Goal: Navigation & Orientation: Find specific page/section

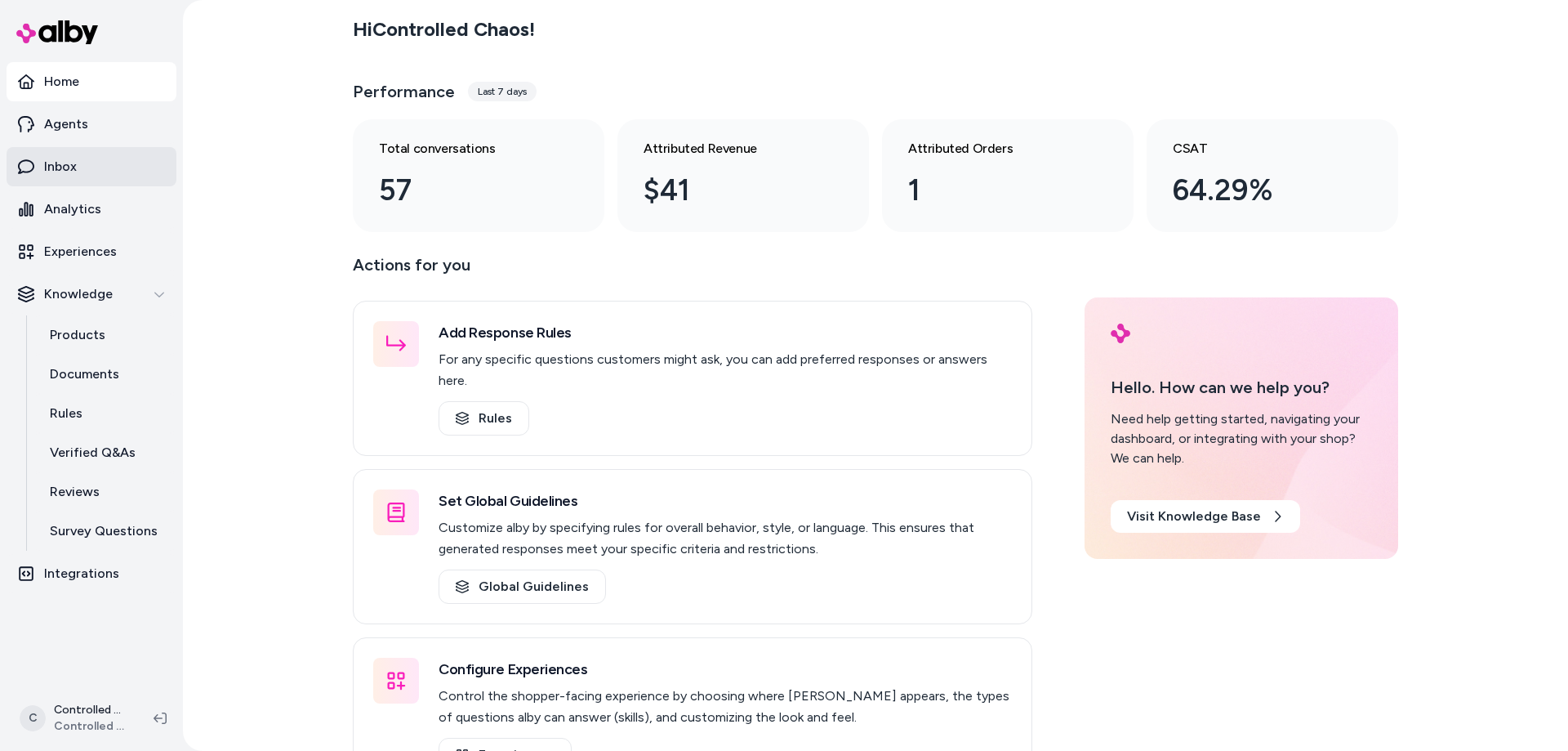
click at [82, 152] on link "Inbox" at bounding box center [91, 166] width 170 height 39
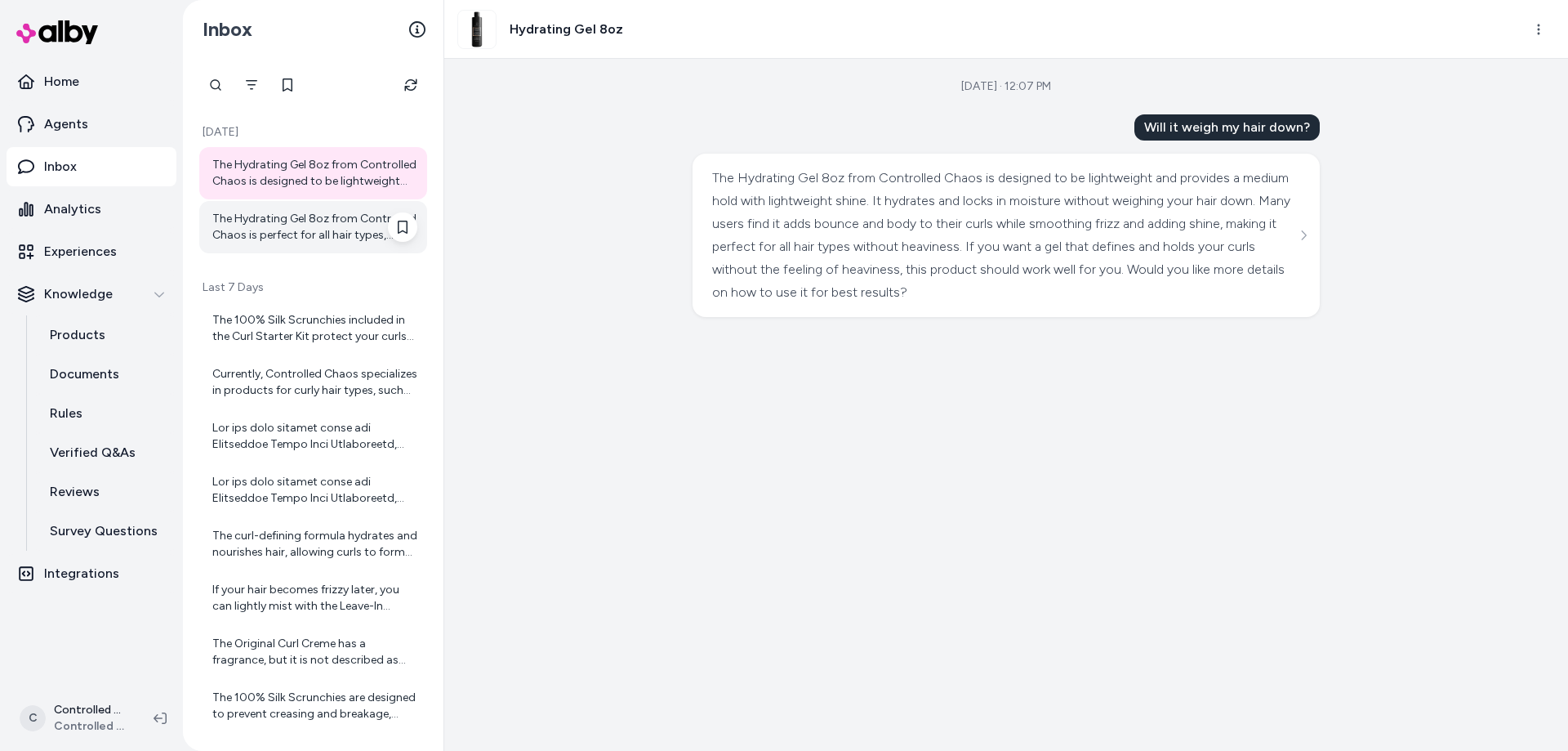
click at [281, 222] on div "The Hydrating Gel 8oz from Controlled Chaos is perfect for all hair types, incl…" at bounding box center [315, 226] width 205 height 32
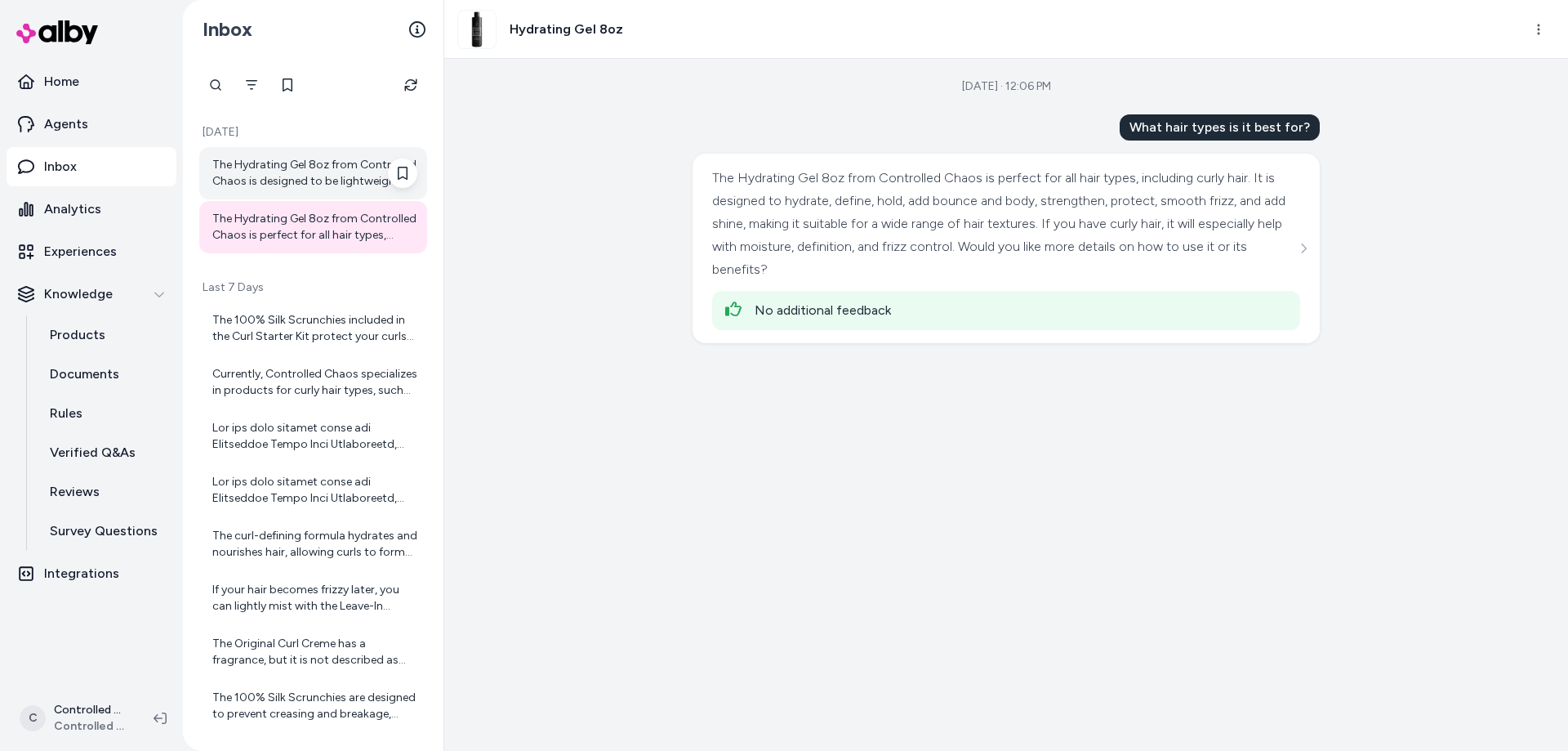
click at [298, 182] on div "The Hydrating Gel 8oz from Controlled Chaos is designed to be lightweight and p…" at bounding box center [315, 173] width 205 height 32
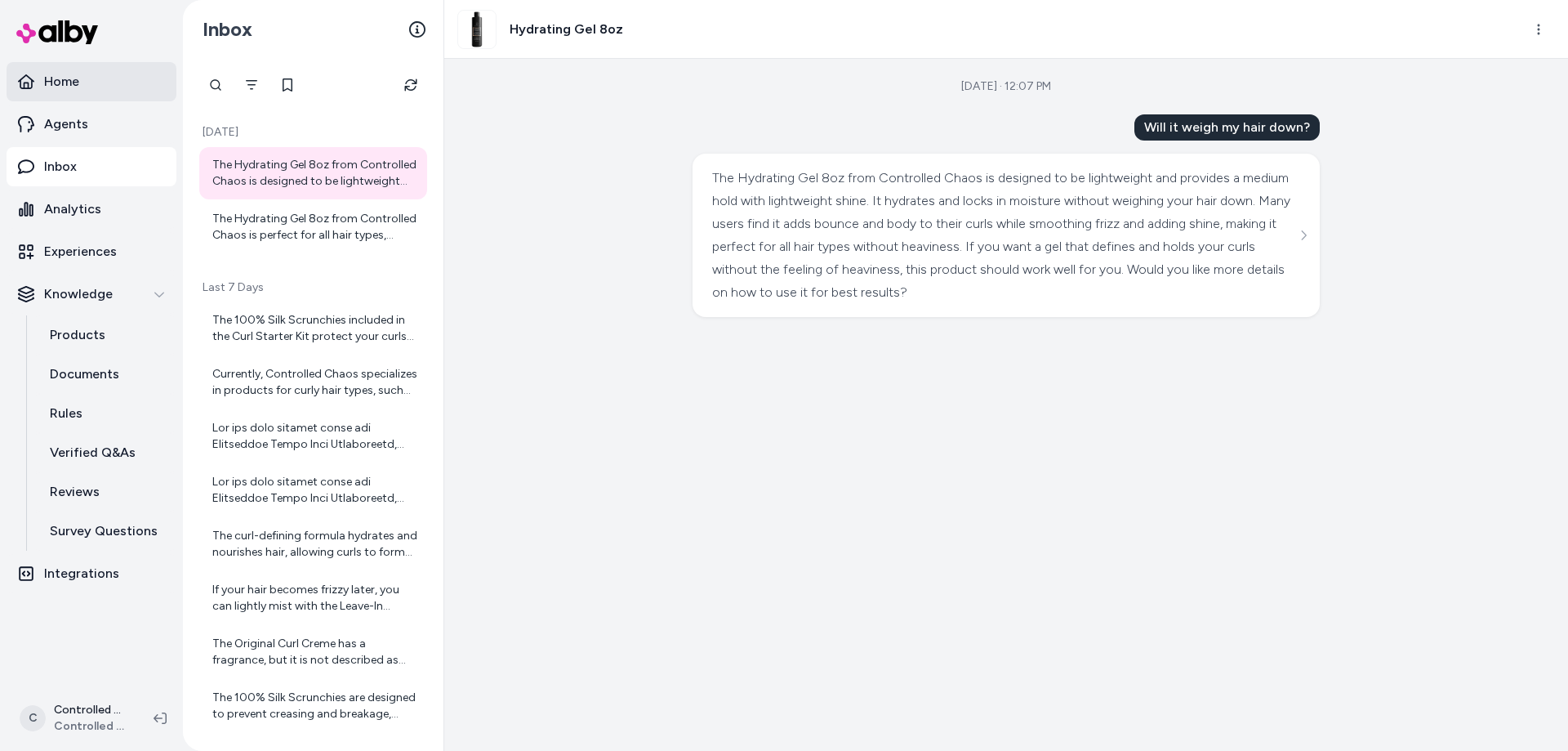
click at [117, 94] on link "Home" at bounding box center [91, 81] width 170 height 39
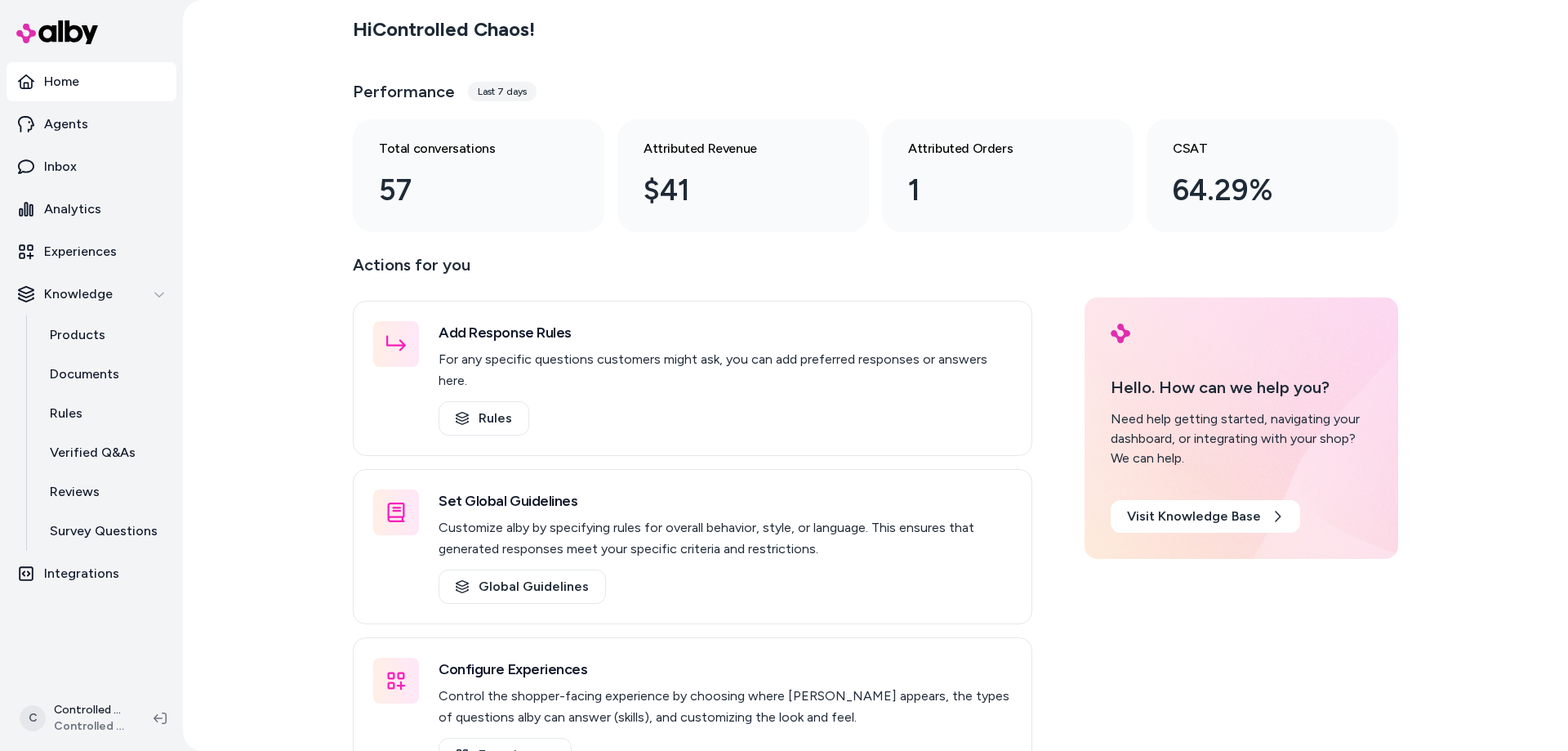
click at [493, 93] on div "Last 7 days" at bounding box center [502, 91] width 68 height 19
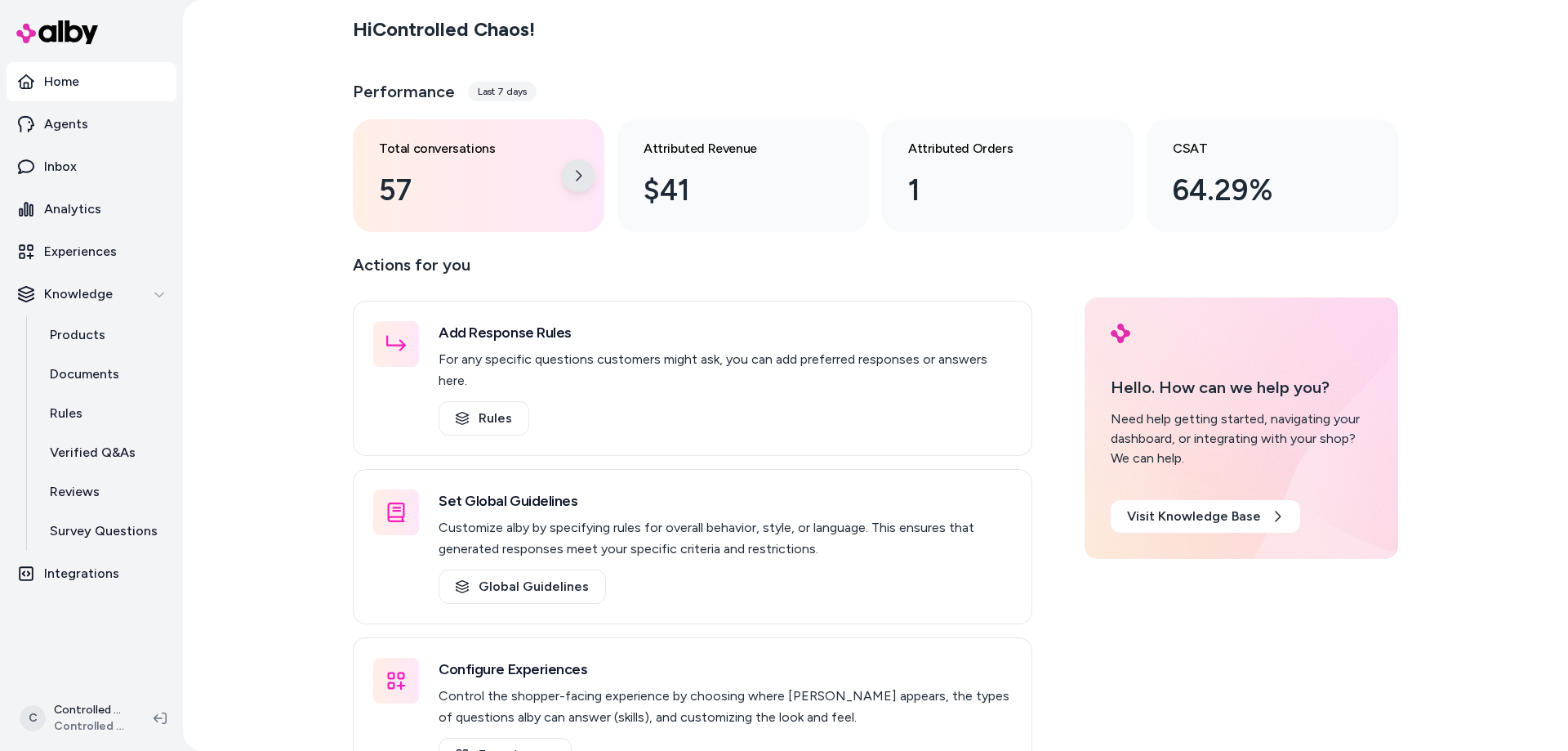
click at [566, 177] on div at bounding box center [577, 175] width 32 height 32
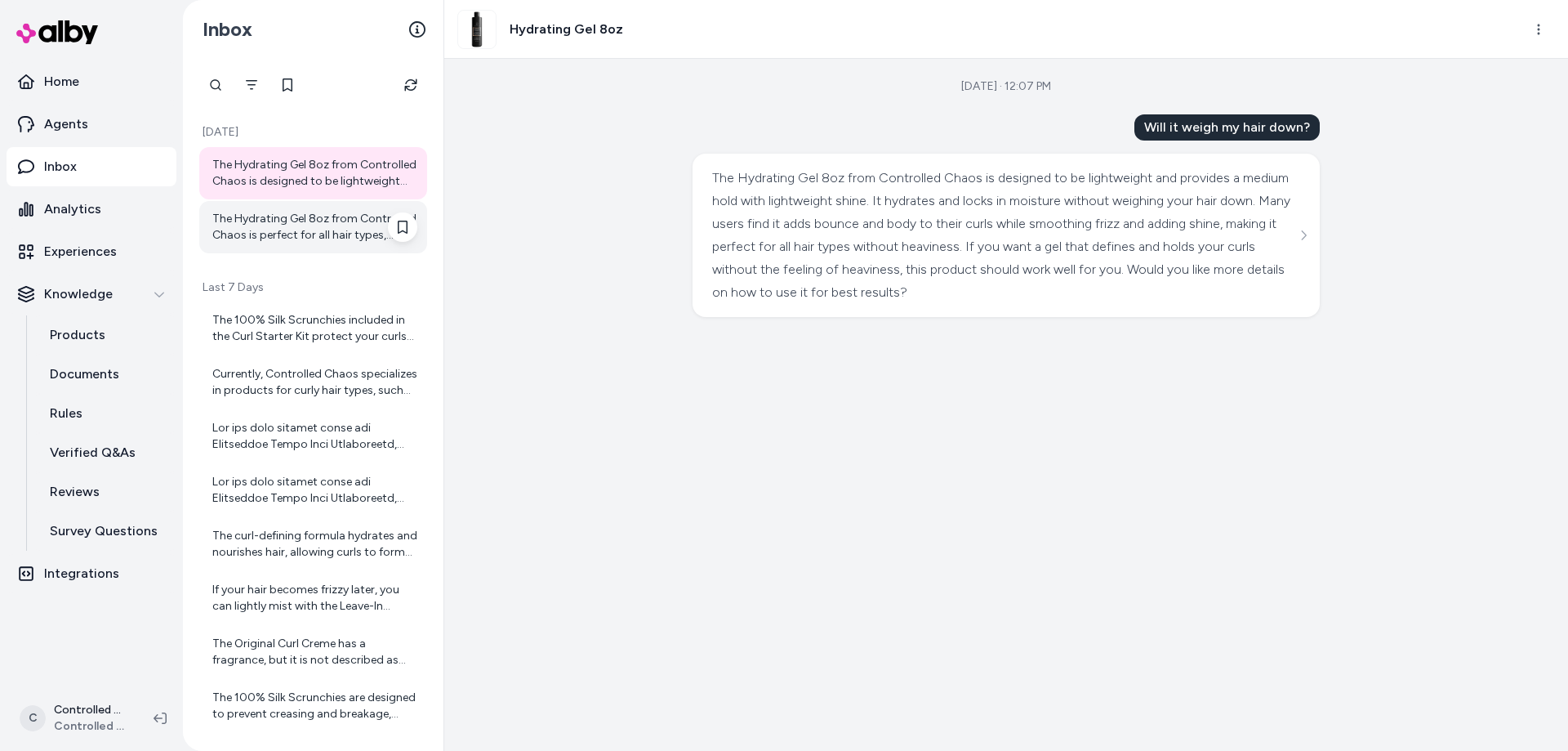
click at [333, 228] on div "The Hydrating Gel 8oz from Controlled Chaos is perfect for all hair types, incl…" at bounding box center [315, 226] width 205 height 32
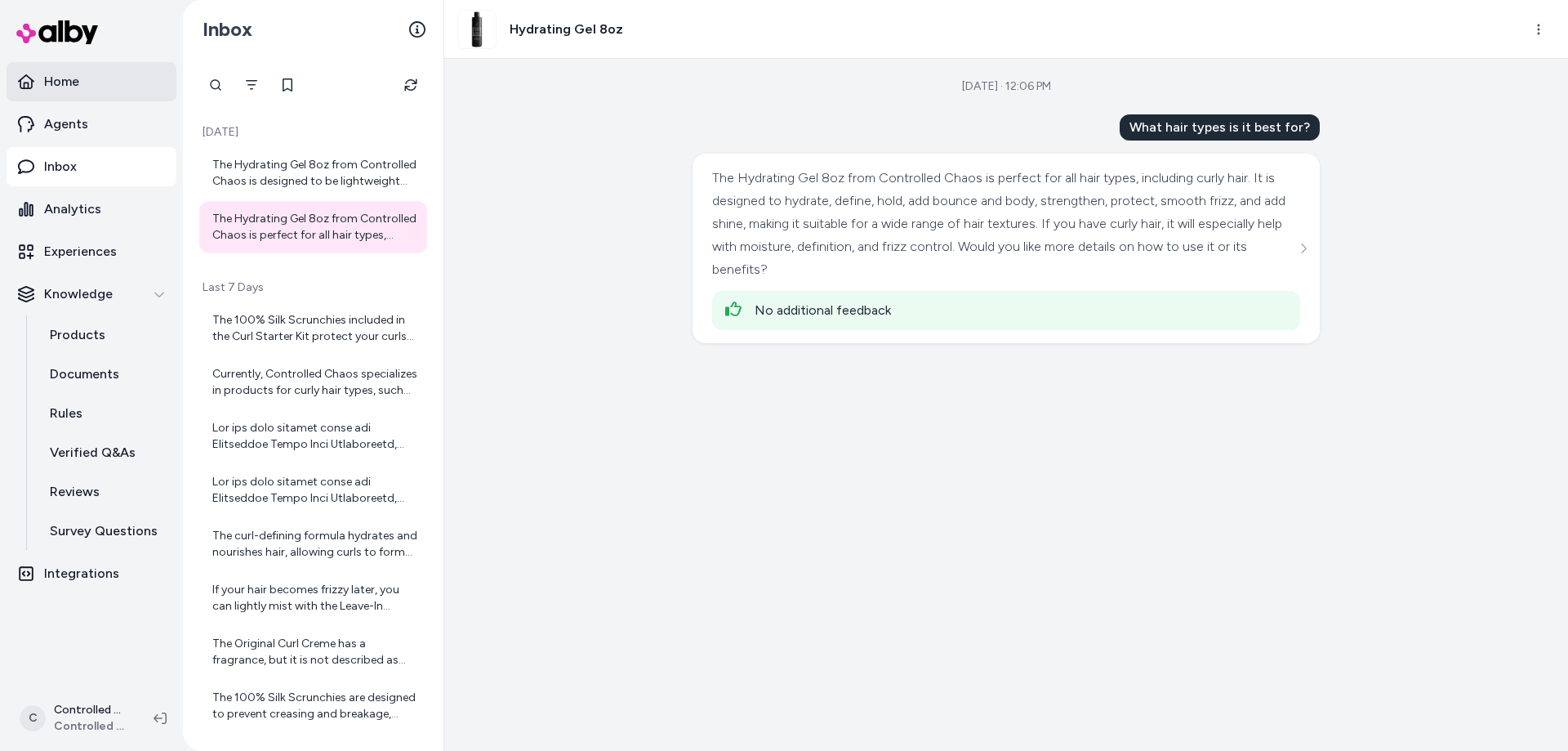
click at [91, 95] on link "Home" at bounding box center [91, 81] width 170 height 39
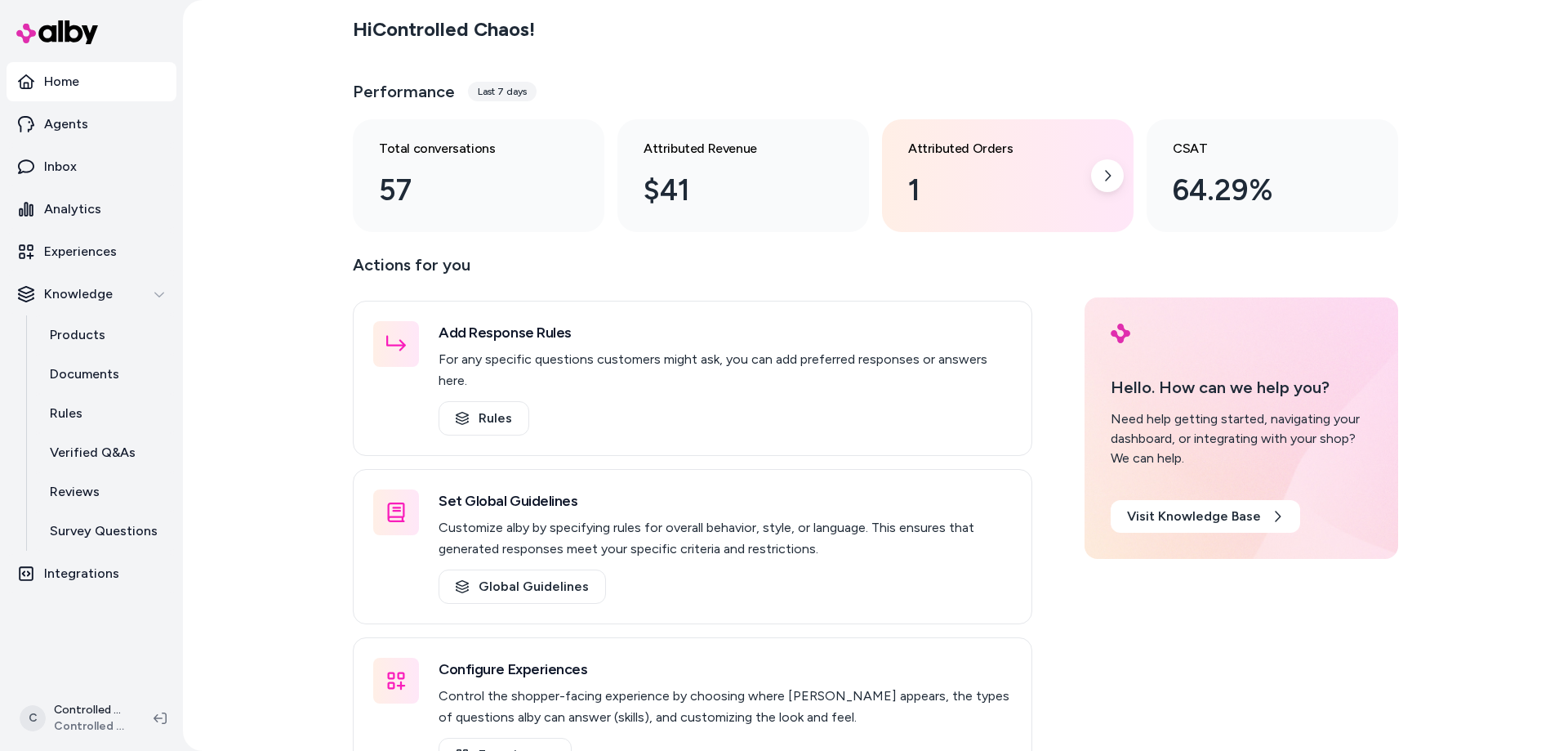
click at [920, 180] on div "1" at bounding box center [994, 190] width 173 height 44
